Goal: Check status: Check status

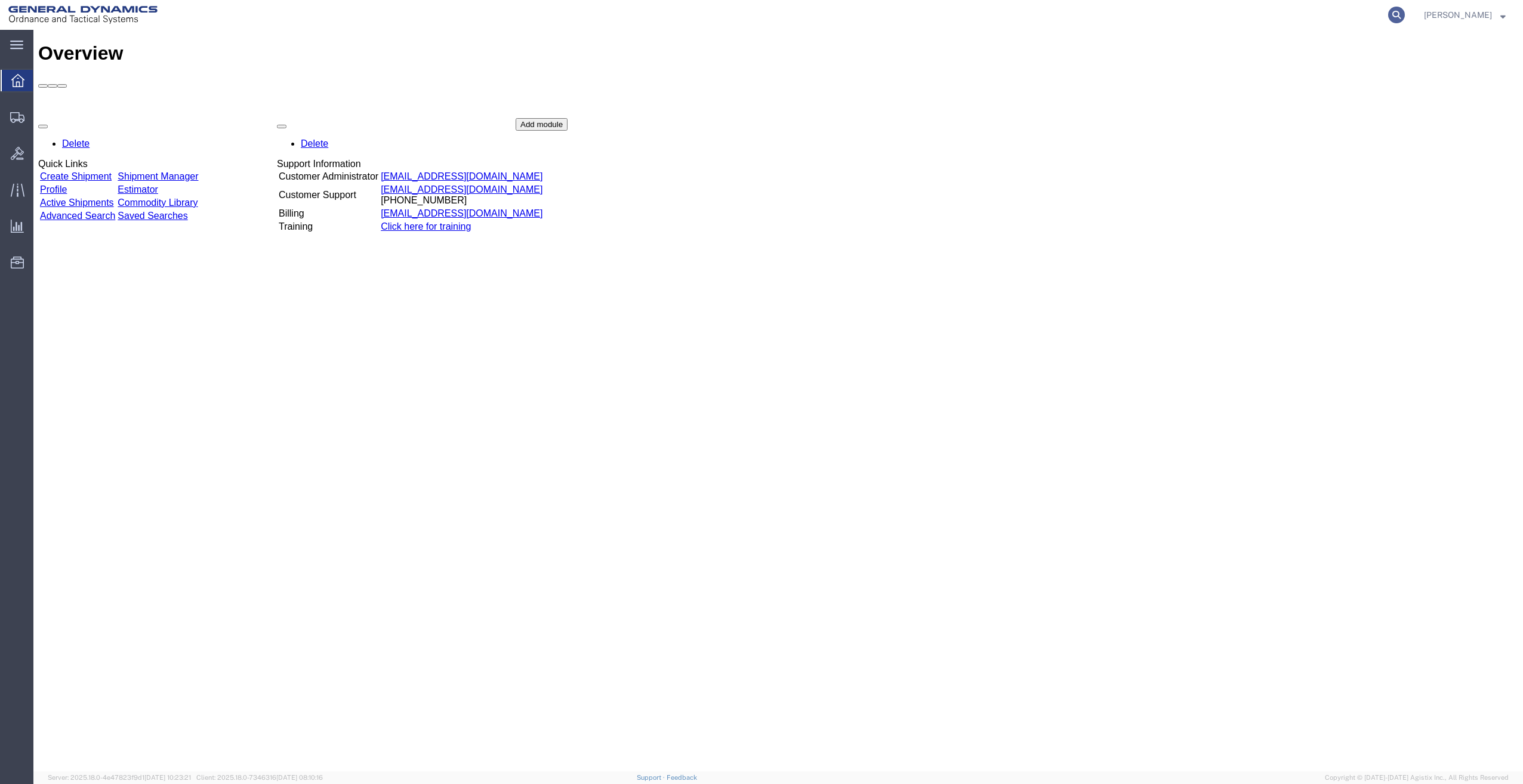
click at [1401, 13] on icon at bounding box center [1396, 14] width 16 height 16
click at [1295, 17] on input "search" at bounding box center [1206, 15] width 363 height 29
type input "56593164"
